Goal: Task Accomplishment & Management: Complete application form

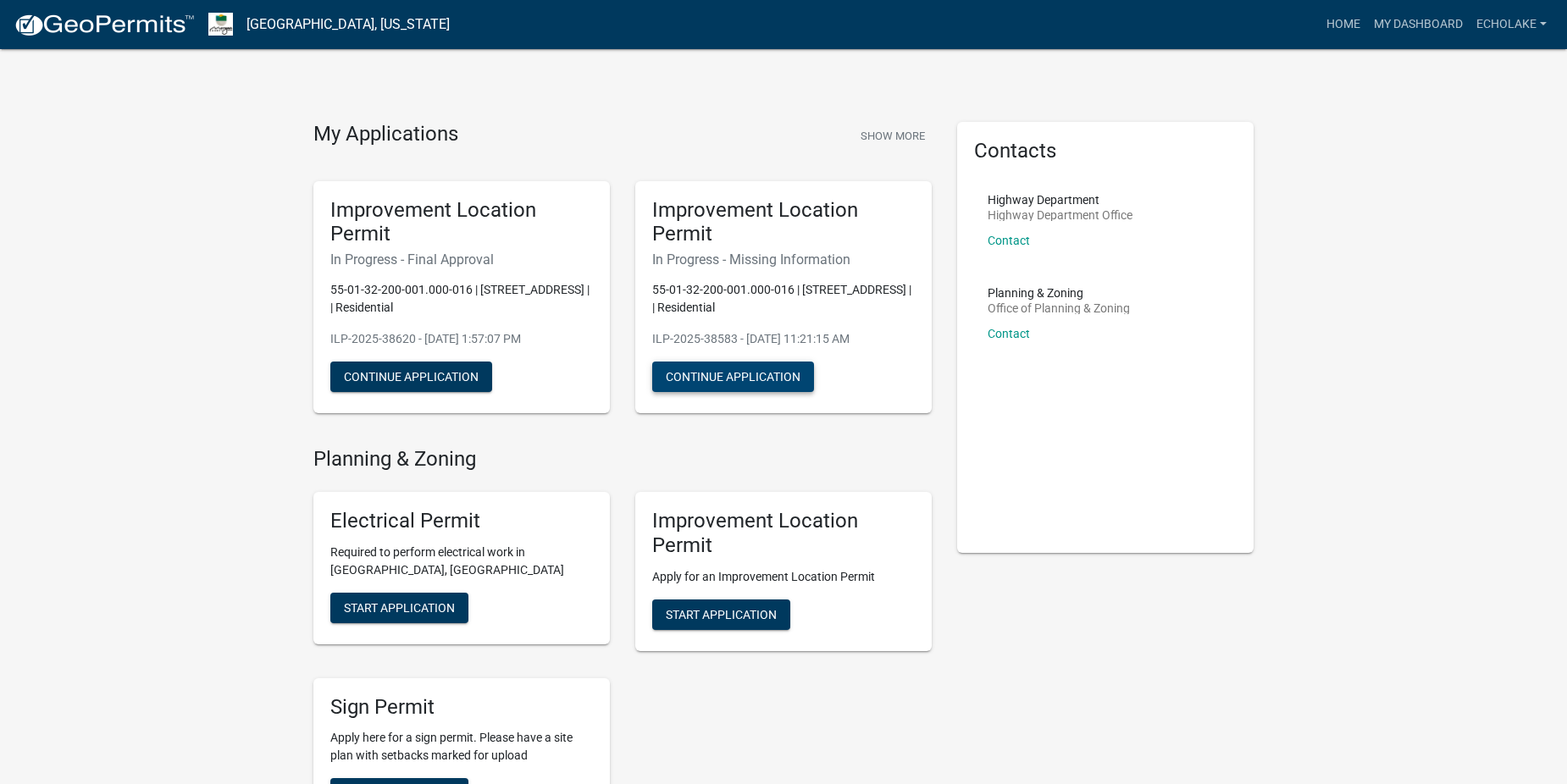
click at [735, 375] on button "Continue Application" at bounding box center [733, 377] width 162 height 31
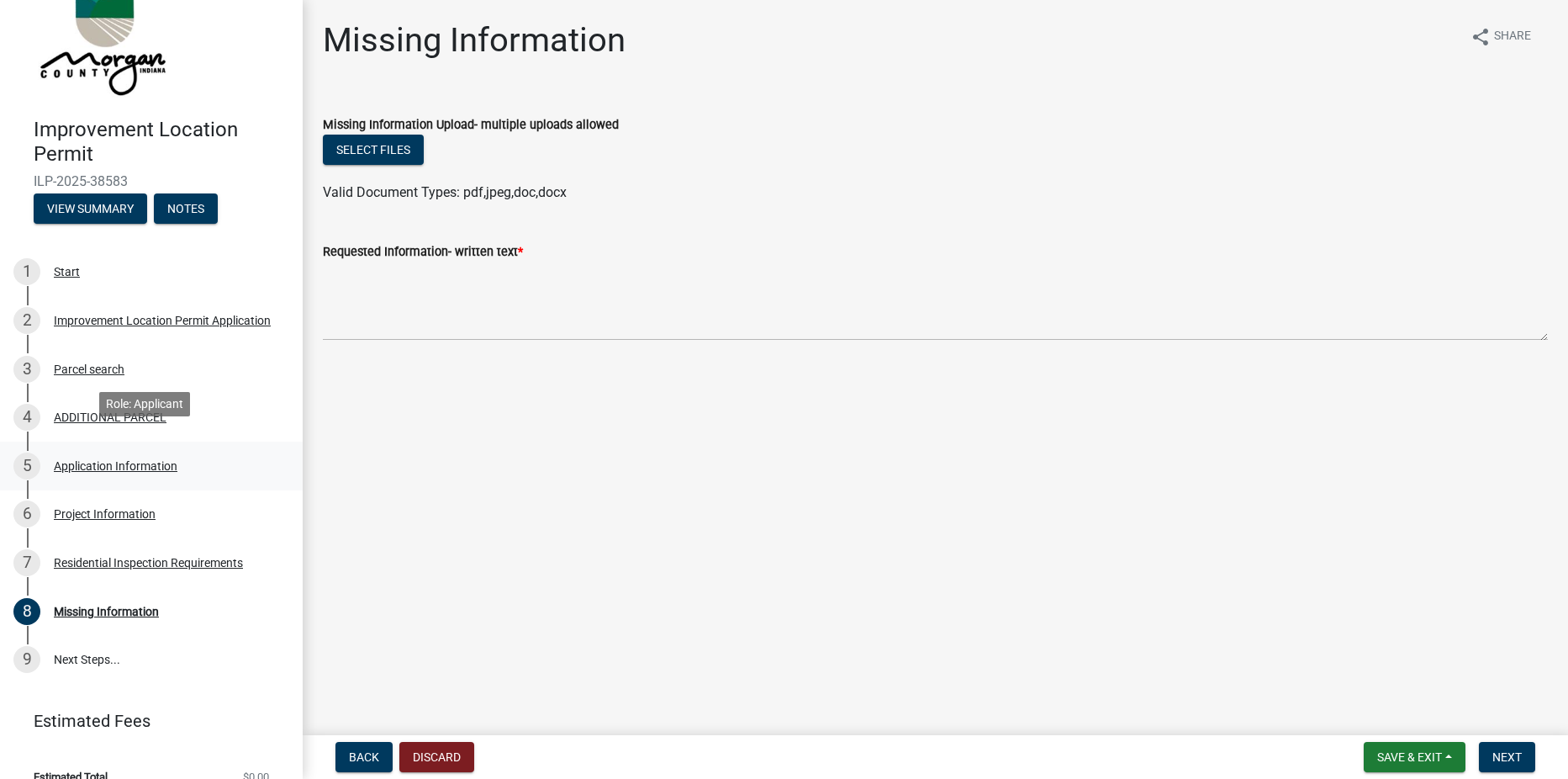
scroll to position [67, 0]
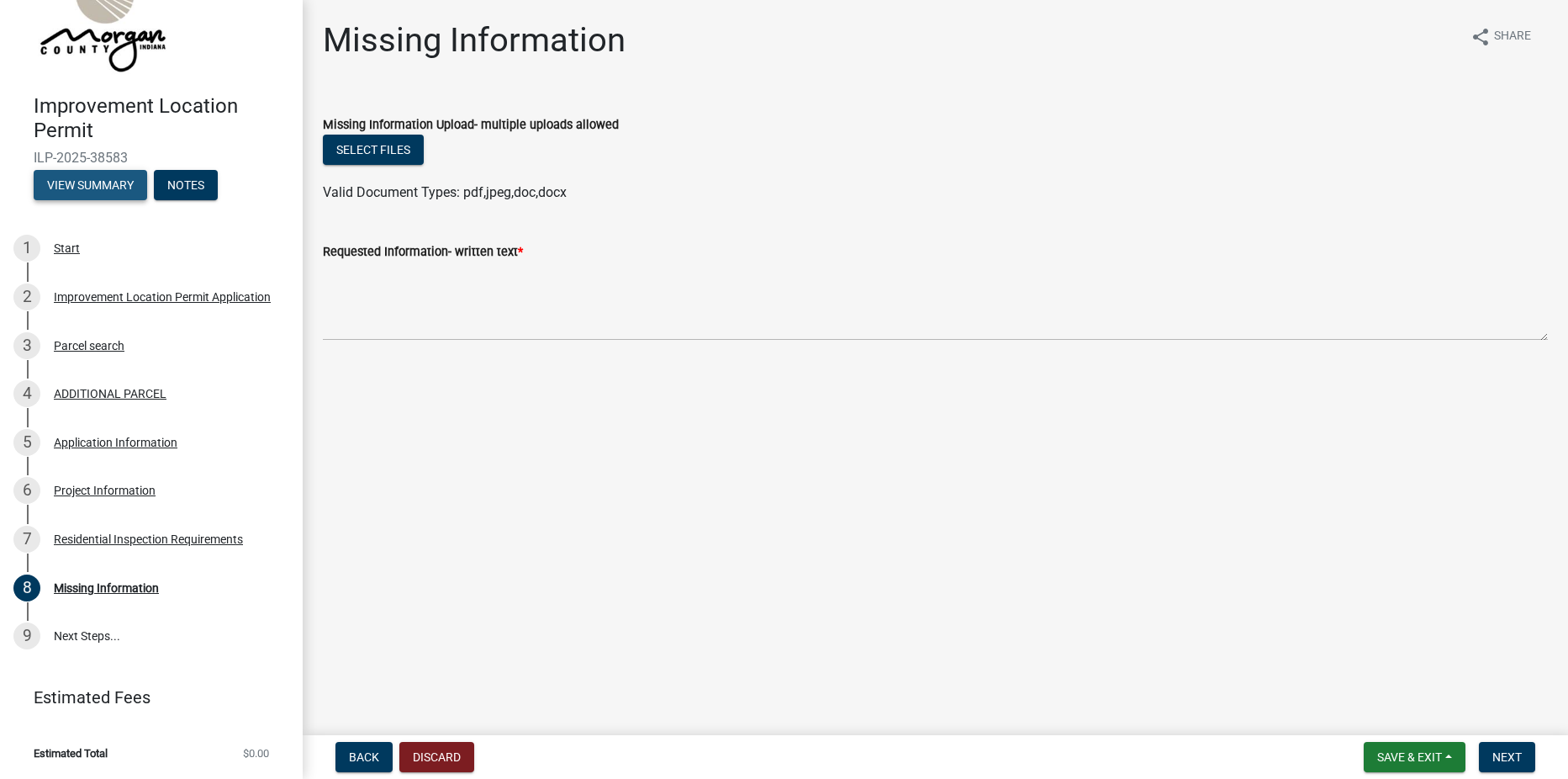
click at [90, 186] on button "View Summary" at bounding box center [91, 185] width 113 height 31
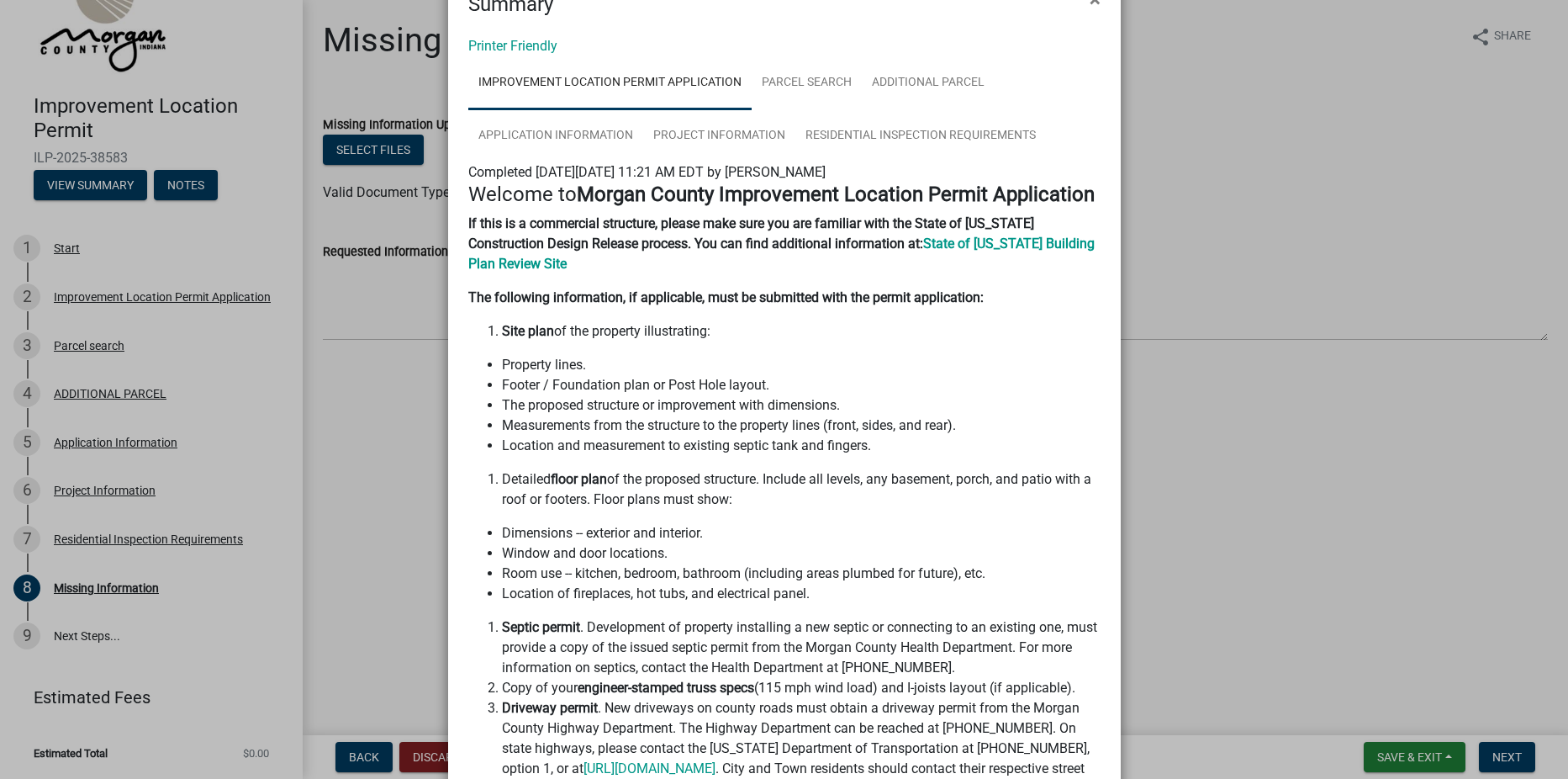
scroll to position [0, 0]
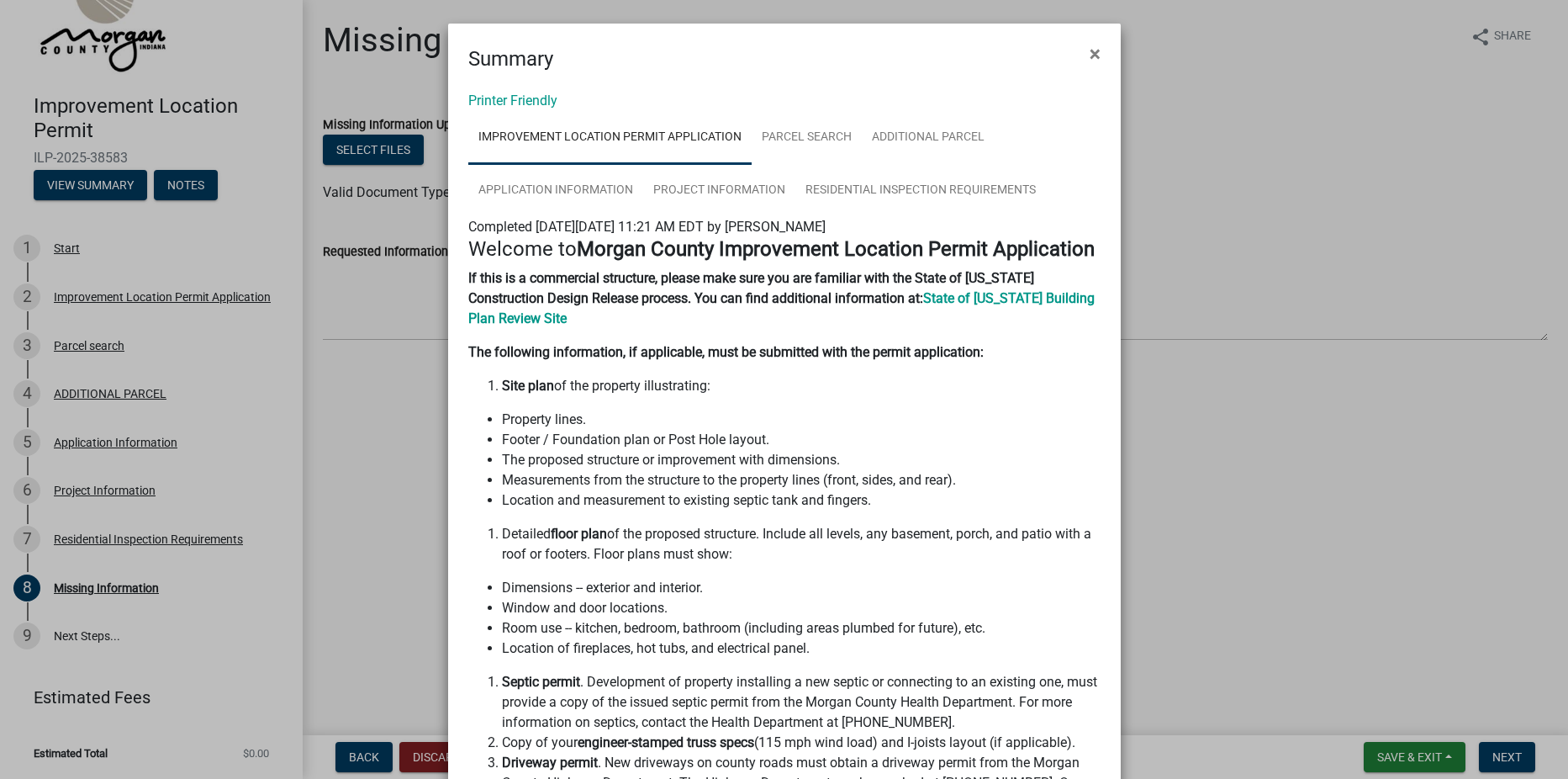
click at [400, 407] on ngb-modal-window "Summary × Printer Friendly Improvement Location Permit Application Parcel searc…" at bounding box center [784, 389] width 1568 height 779
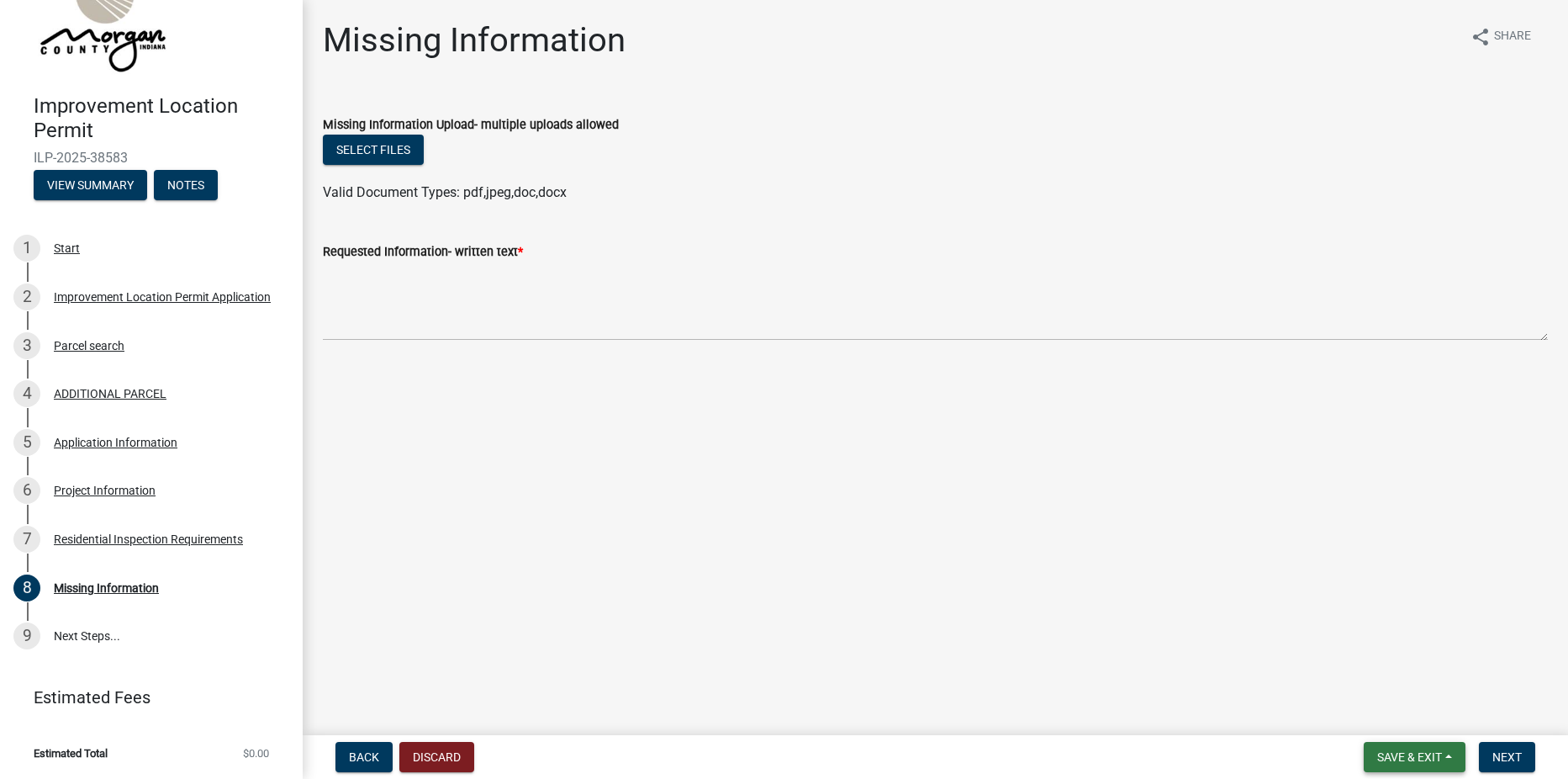
click at [1417, 750] on span "Save & Exit" at bounding box center [1409, 756] width 65 height 13
click at [1515, 758] on span "Next" at bounding box center [1507, 756] width 30 height 13
click at [635, 244] on div "Requested Information- written text *" at bounding box center [935, 251] width 1225 height 20
click at [359, 758] on span "Back" at bounding box center [364, 756] width 31 height 13
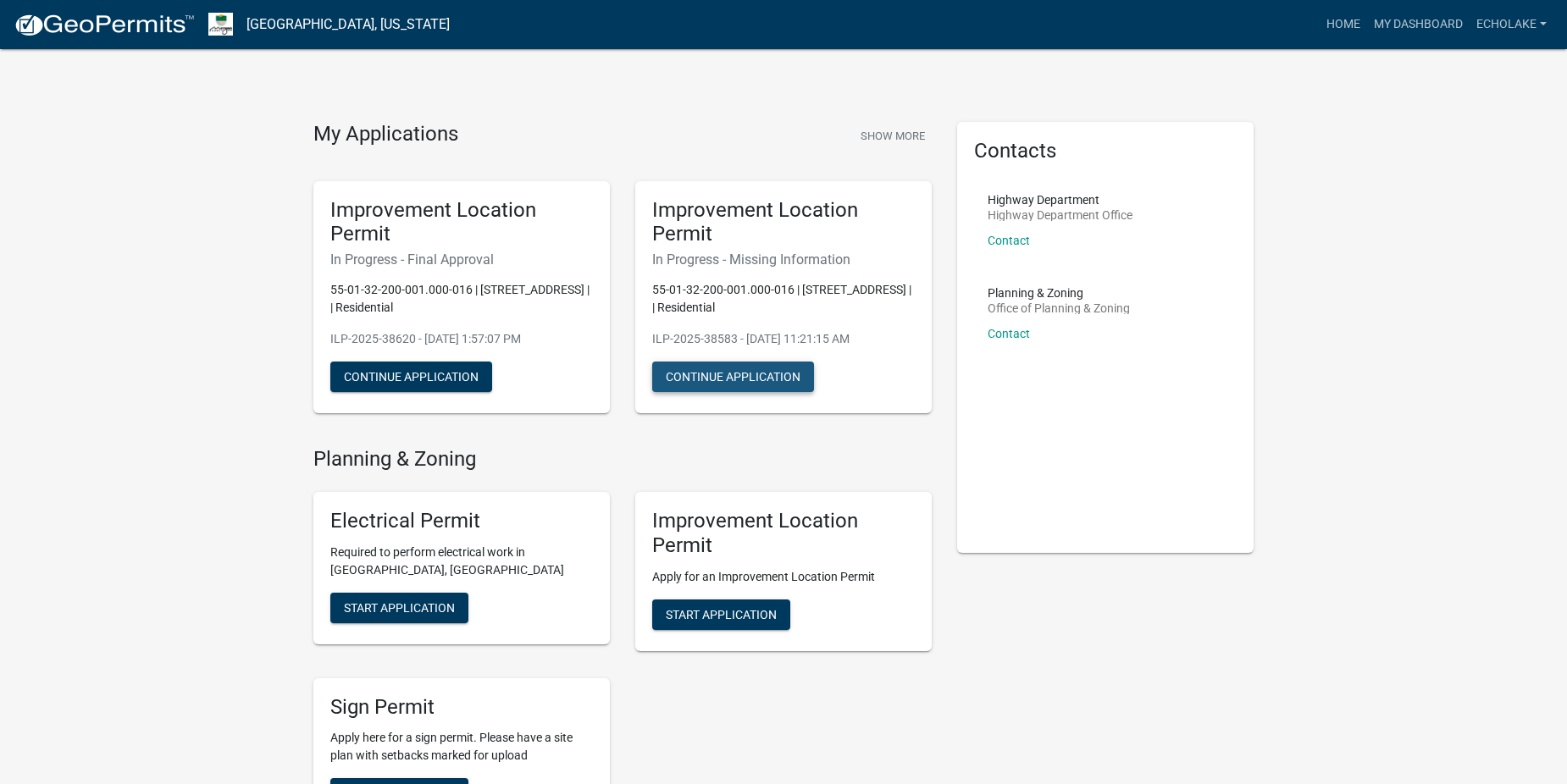
click at [705, 371] on button "Continue Application" at bounding box center [733, 377] width 162 height 31
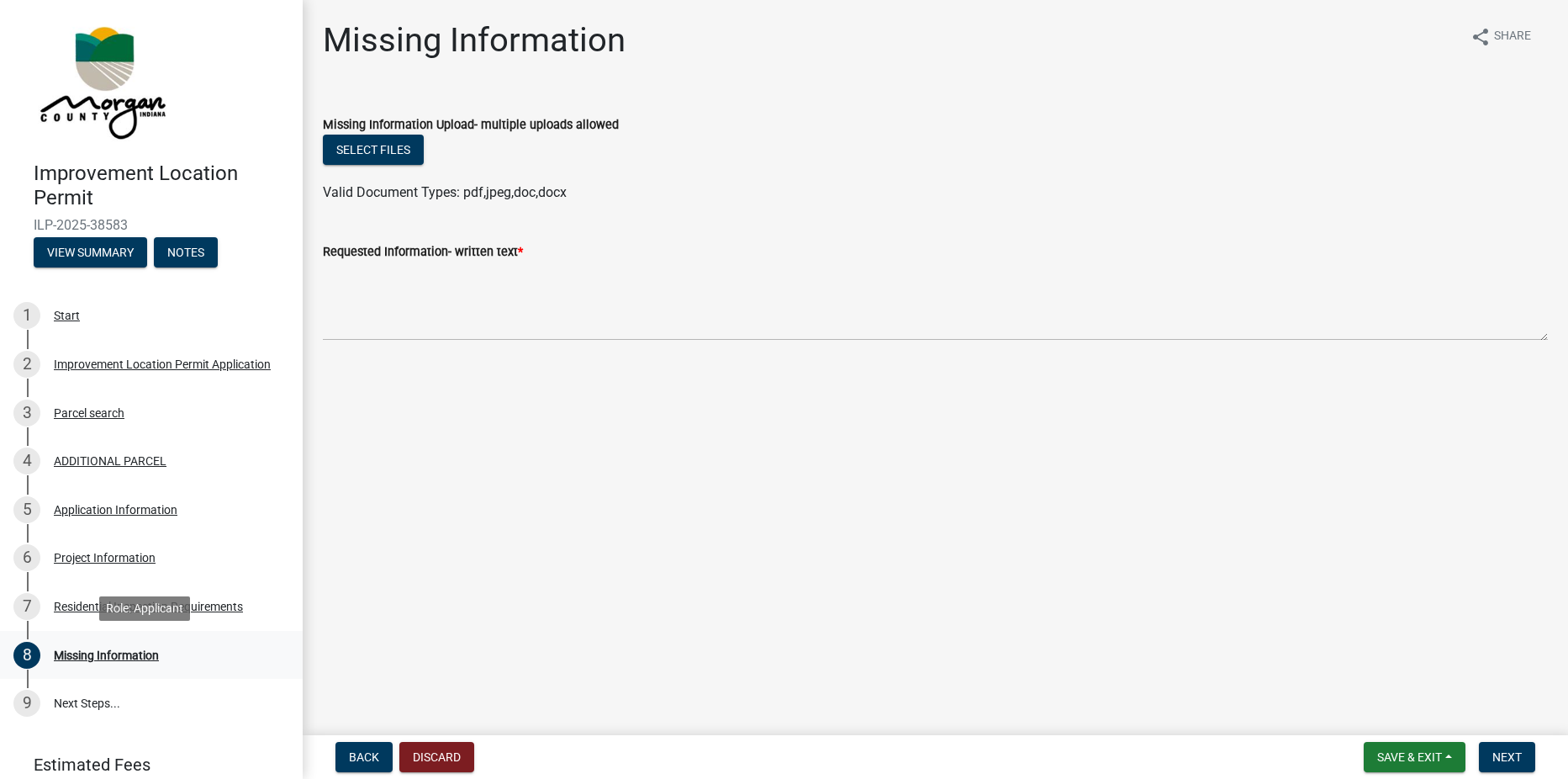
click at [106, 652] on div "Missing Information" at bounding box center [106, 654] width 106 height 11
click at [385, 153] on button "Select files" at bounding box center [373, 149] width 101 height 31
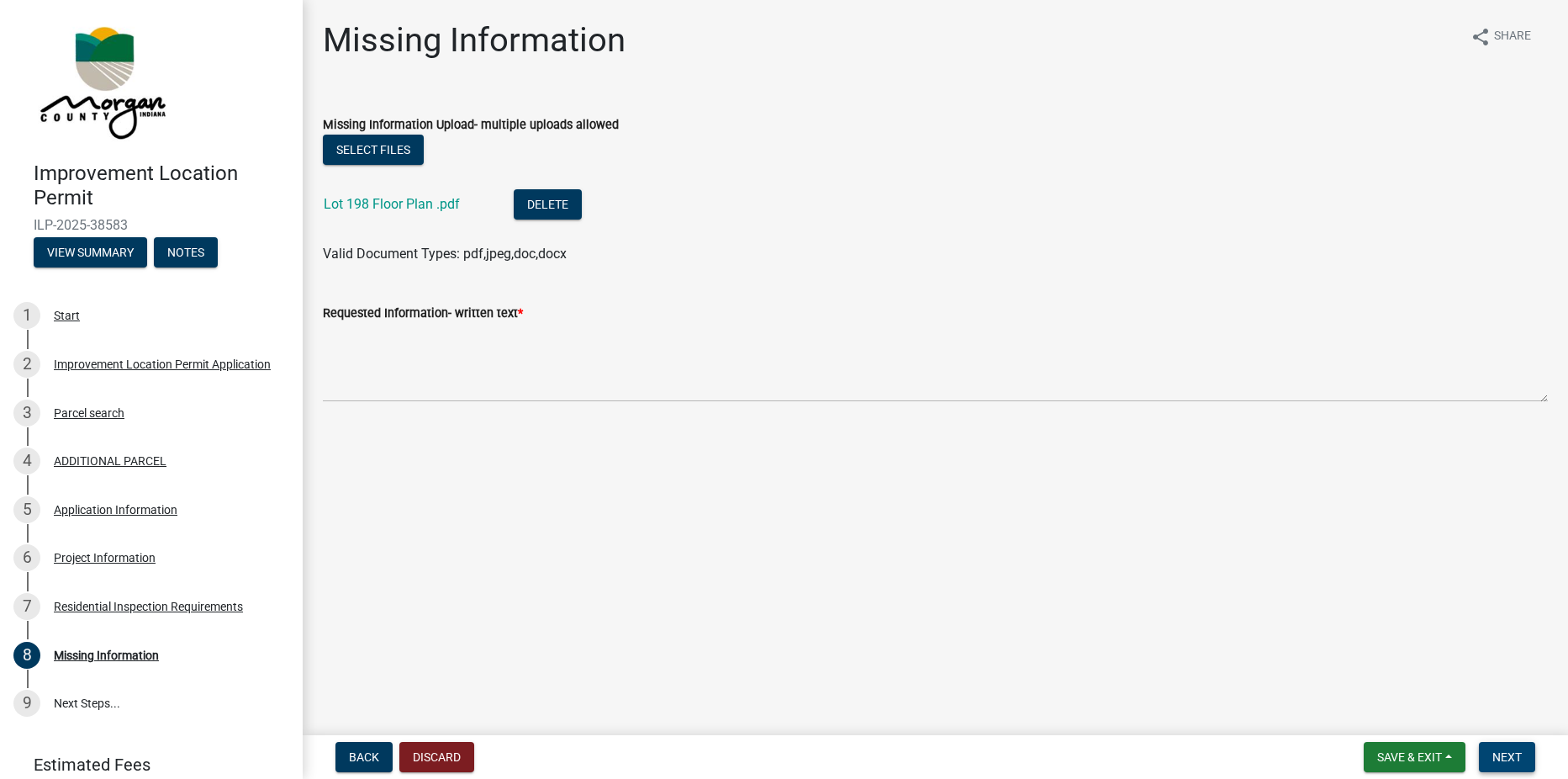
click at [1507, 755] on span "Next" at bounding box center [1507, 756] width 30 height 13
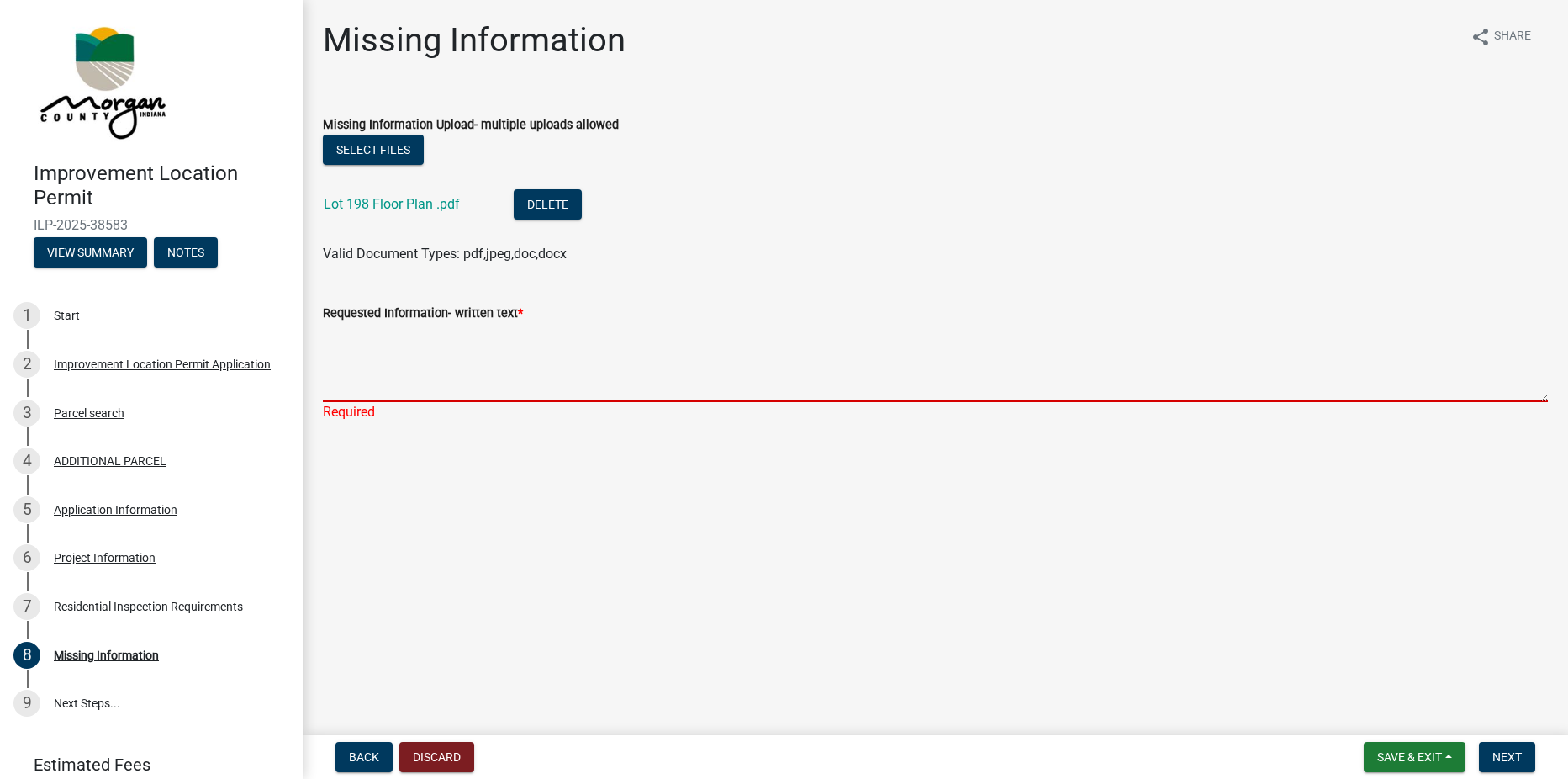
click at [348, 386] on textarea "Requested Information- written text *" at bounding box center [935, 362] width 1225 height 79
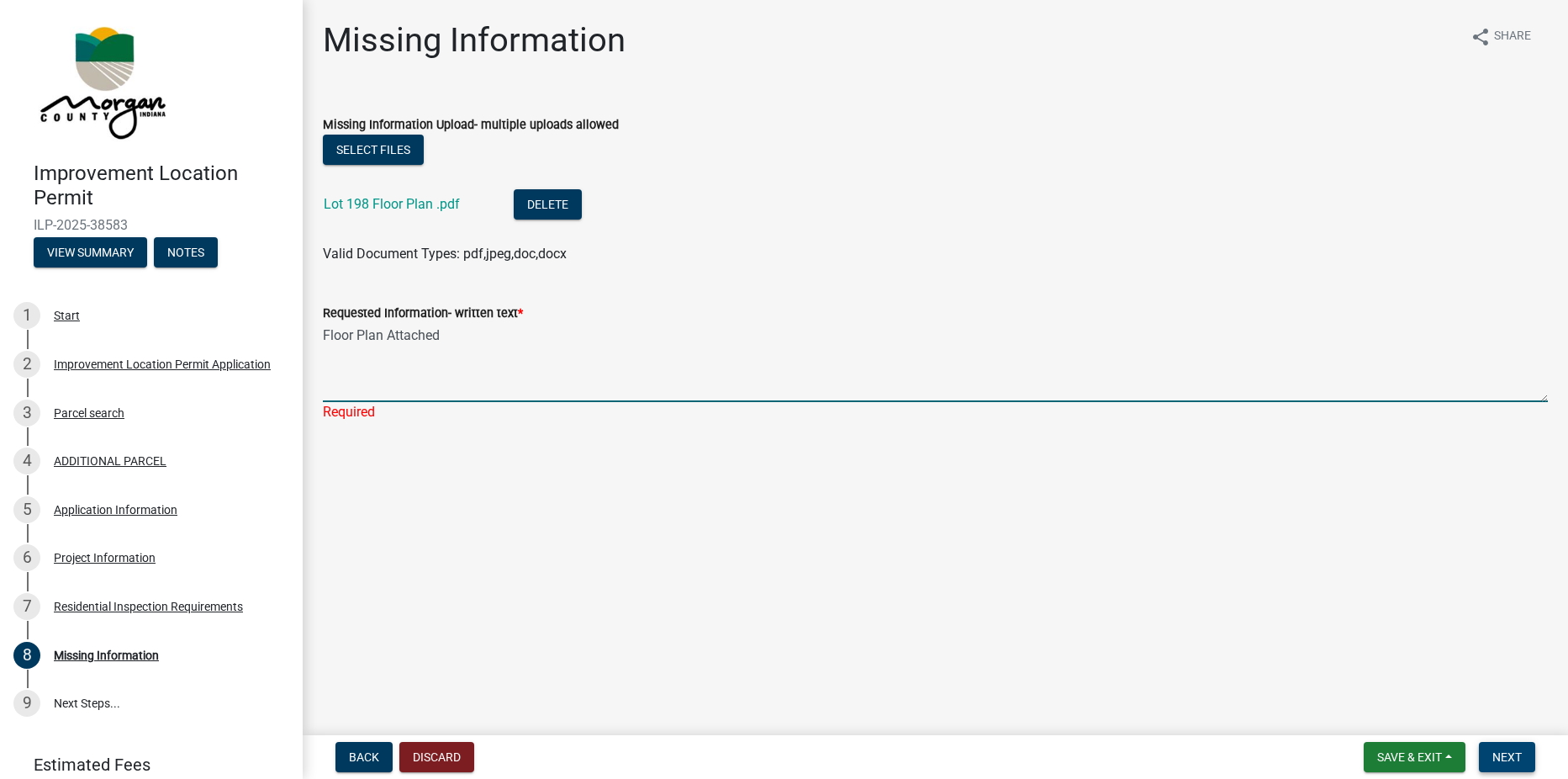
type textarea "Floor Plan Attached"
click at [1513, 753] on span "Next" at bounding box center [1507, 756] width 30 height 13
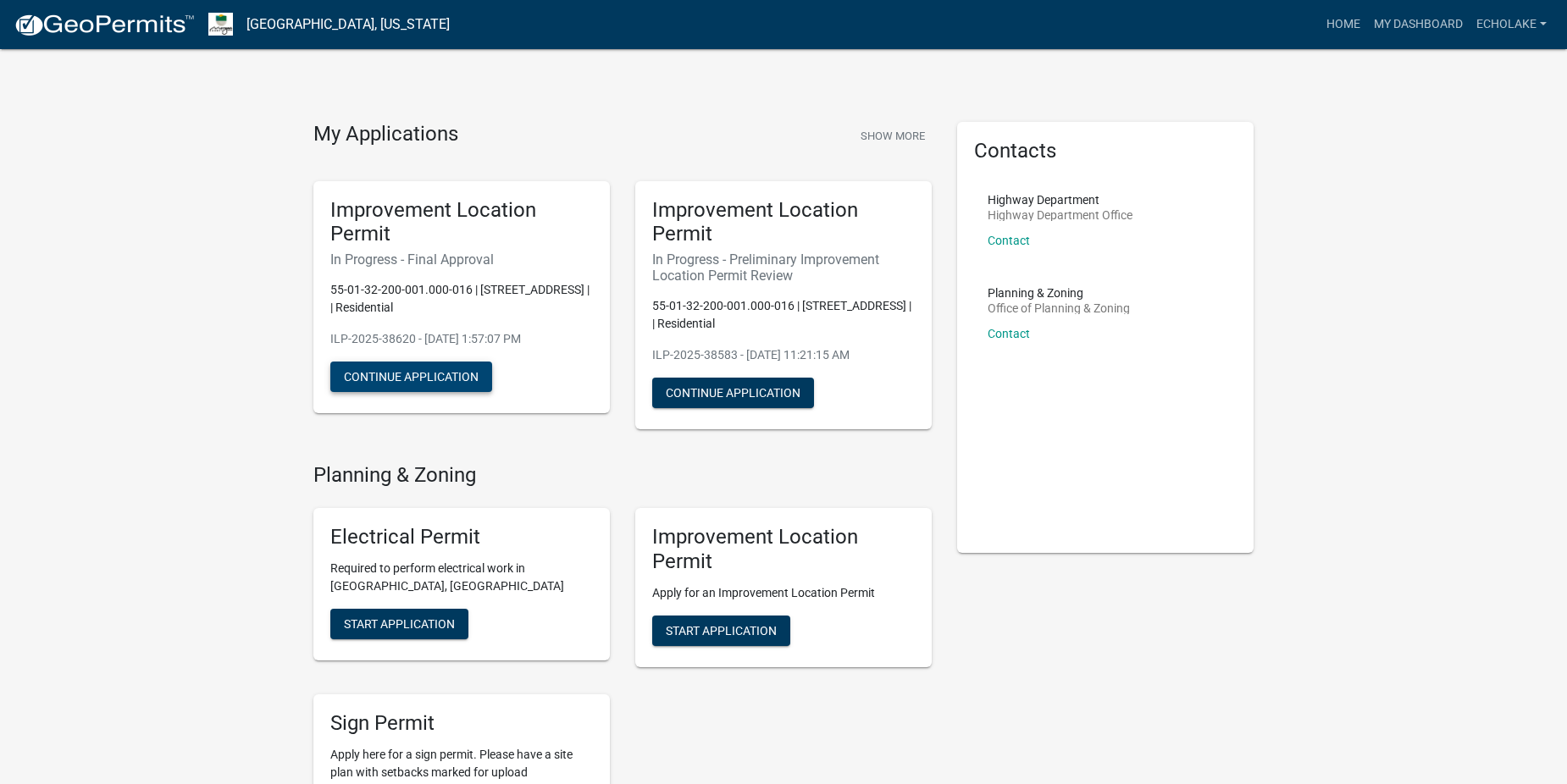
click at [443, 374] on button "Continue Application" at bounding box center [411, 377] width 162 height 31
